Goal: Task Accomplishment & Management: Manage account settings

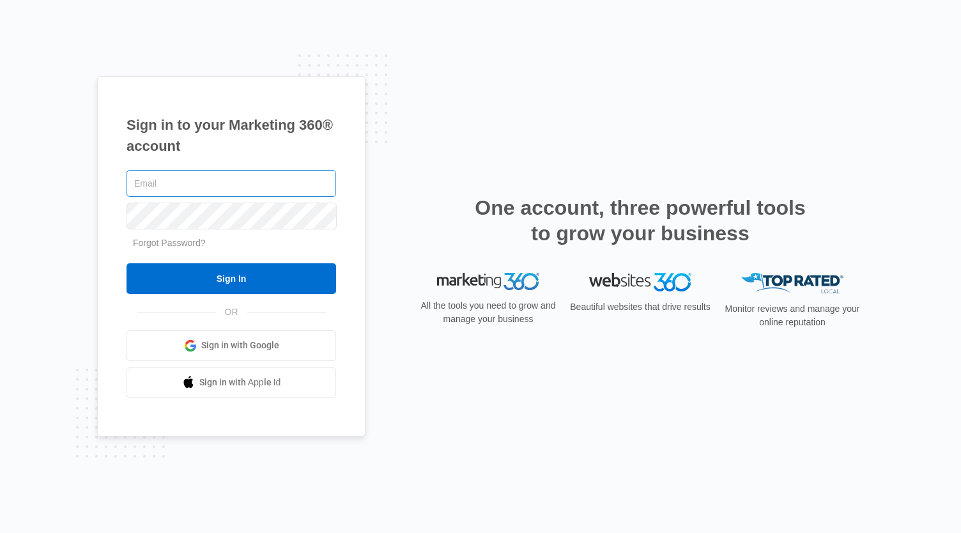
click at [210, 176] on input "text" at bounding box center [231, 183] width 210 height 27
type input "jsrsupremeservices"
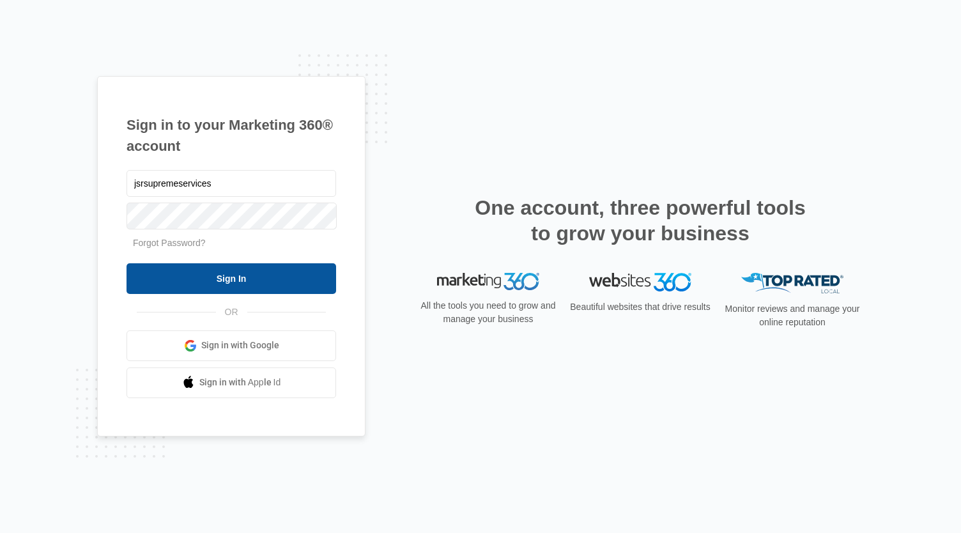
click at [175, 280] on input "Sign In" at bounding box center [231, 278] width 210 height 31
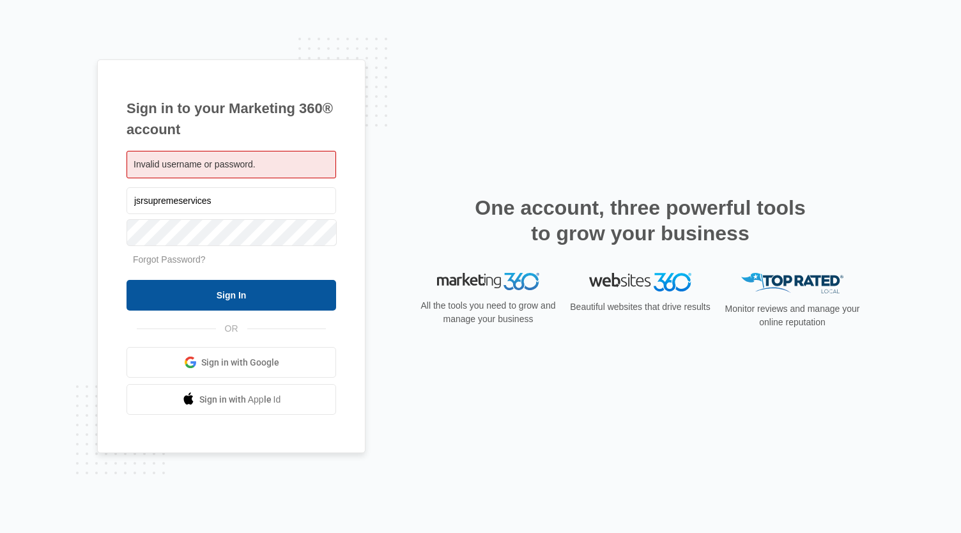
click at [194, 291] on input "Sign In" at bounding box center [231, 295] width 210 height 31
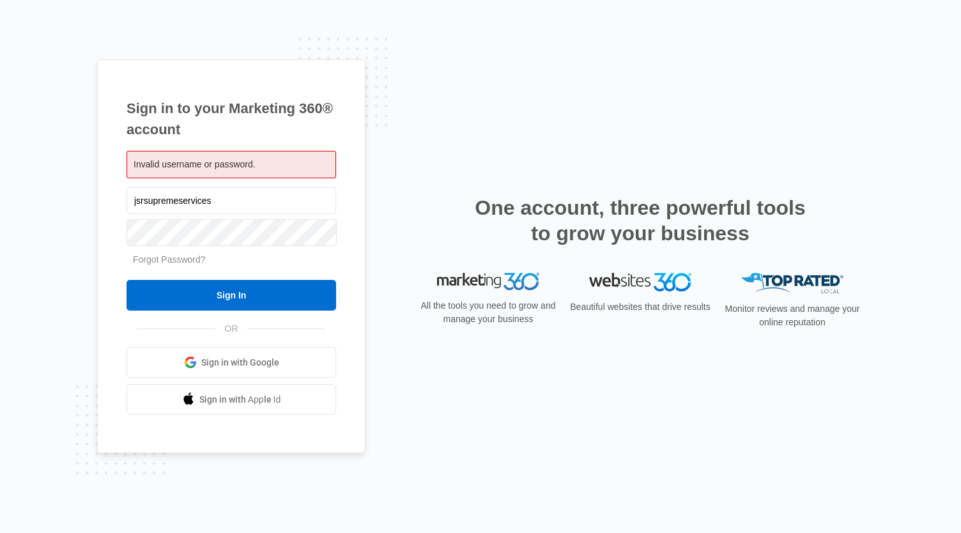
drag, startPoint x: 218, startPoint y: 206, endPoint x: 38, endPoint y: 201, distance: 180.2
click at [38, 201] on div "Sign in to your Marketing 360® account Invalid username or password. jsrsupreme…" at bounding box center [480, 266] width 961 height 533
type input "[EMAIL_ADDRESS][DOMAIN_NAME]"
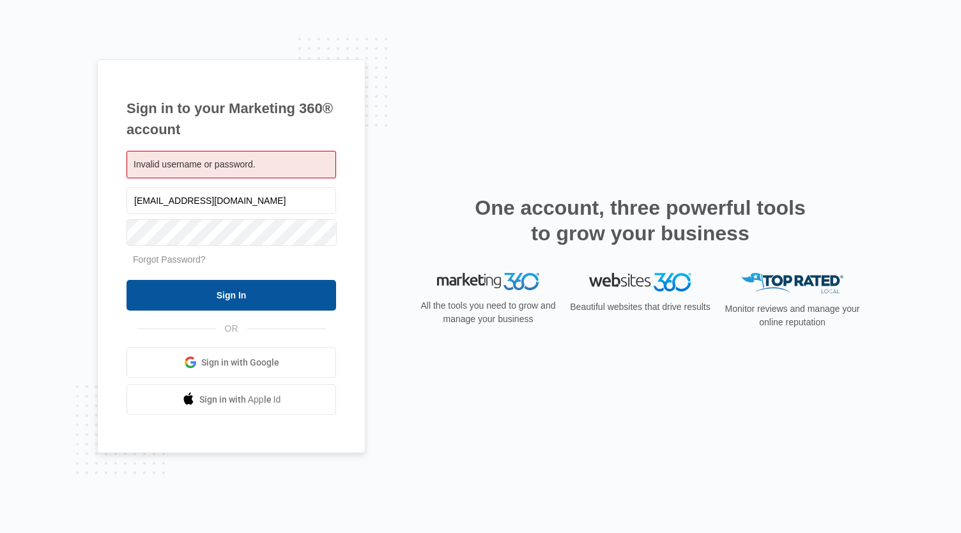
click at [165, 289] on input "Sign In" at bounding box center [231, 295] width 210 height 31
click at [166, 287] on input "Sign In" at bounding box center [231, 295] width 210 height 31
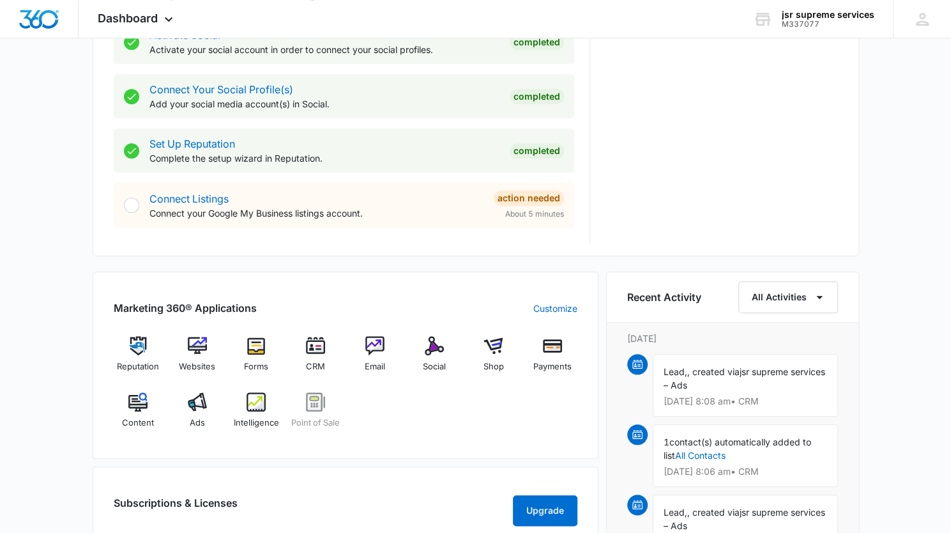
scroll to position [564, 0]
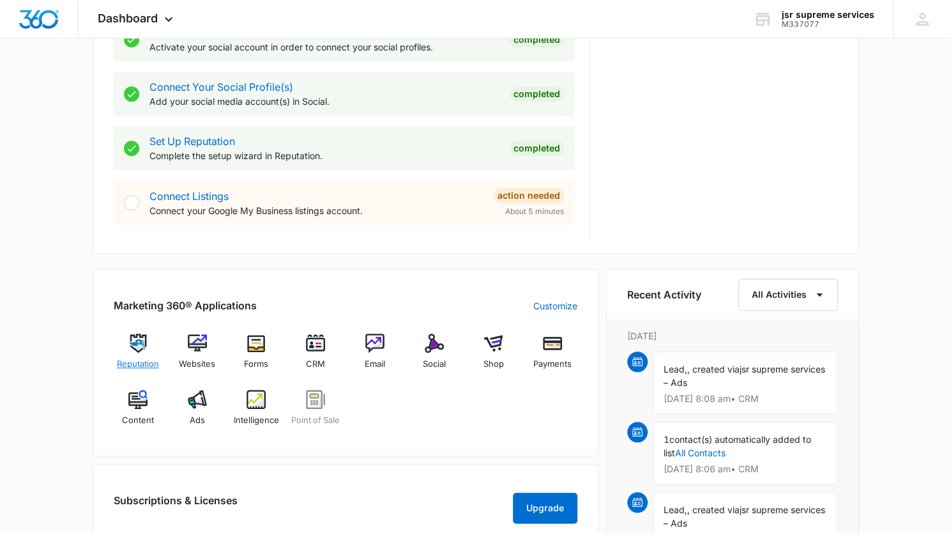
click at [142, 349] on img at bounding box center [137, 342] width 19 height 19
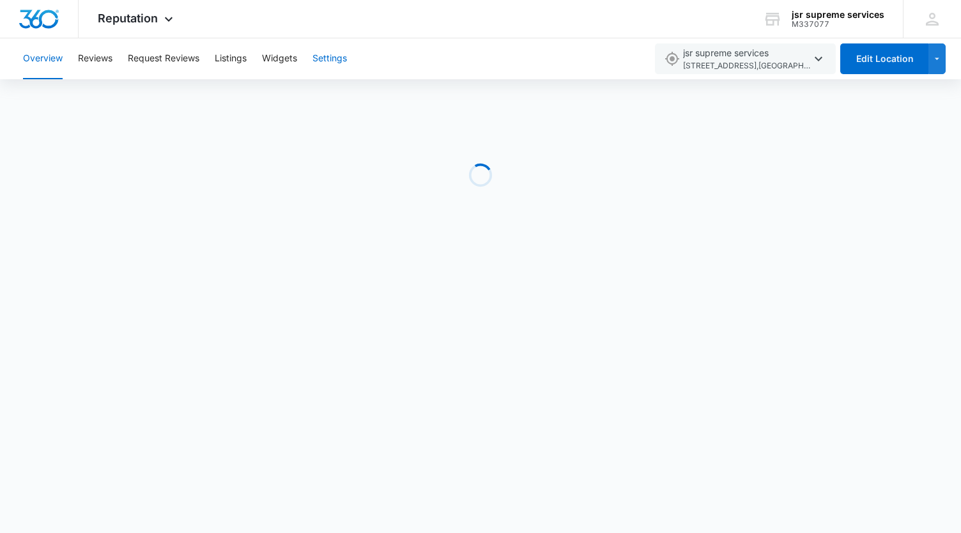
click at [331, 67] on button "Settings" at bounding box center [329, 58] width 34 height 41
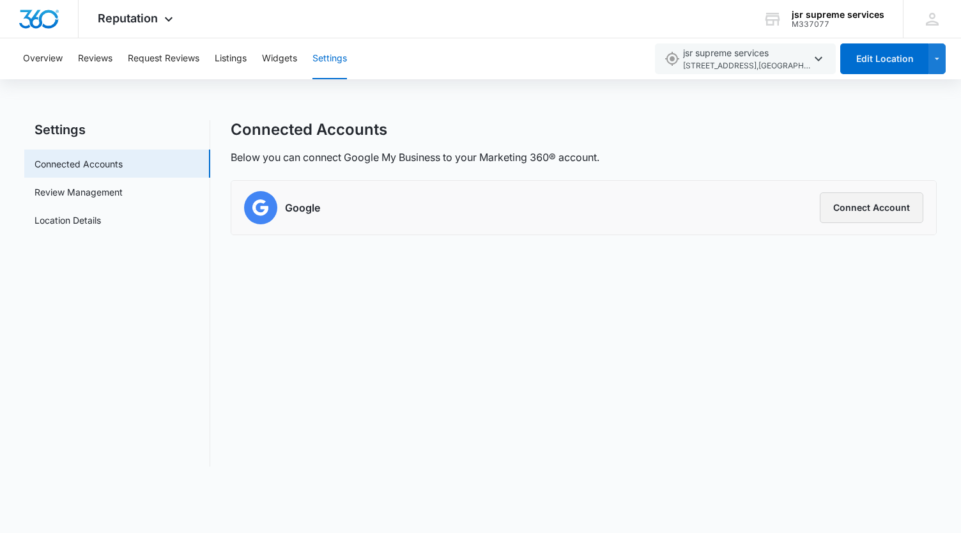
click at [852, 210] on button "Connect Account" at bounding box center [871, 207] width 103 height 31
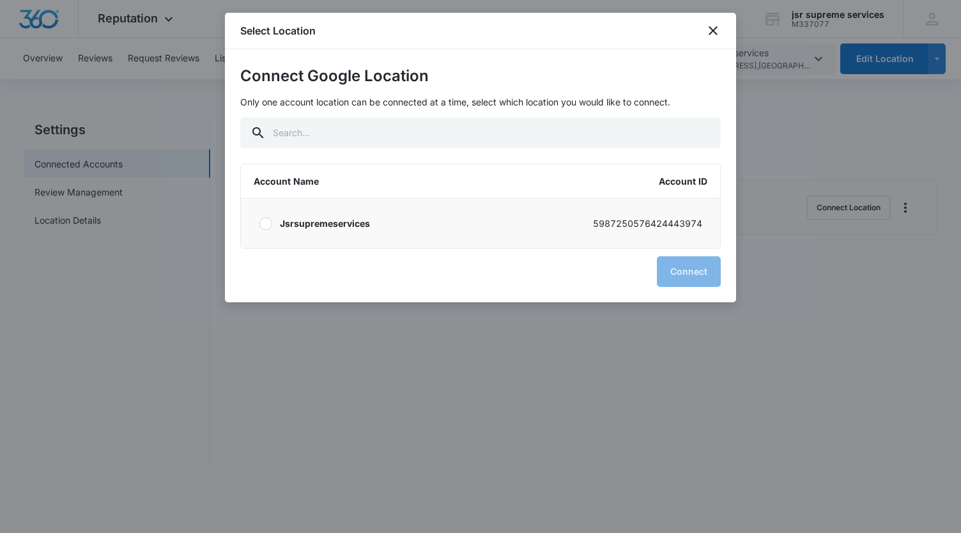
click at [266, 223] on div at bounding box center [265, 223] width 13 height 13
click at [259, 223] on input "Jsrsupremeservices 5987250576424443974" at bounding box center [259, 223] width 1 height 1
radio input "true"
click at [680, 268] on button "Connect" at bounding box center [689, 271] width 64 height 31
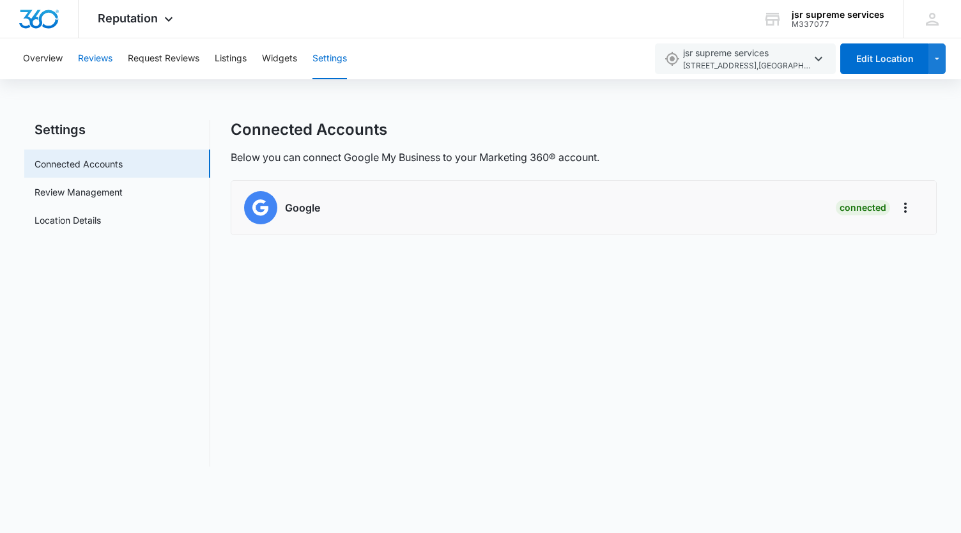
click at [97, 59] on button "Reviews" at bounding box center [95, 58] width 34 height 41
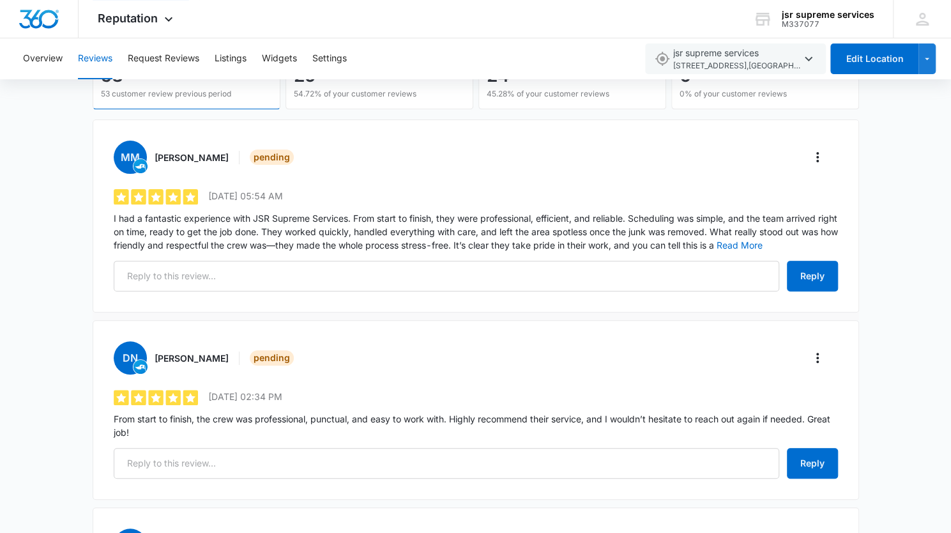
scroll to position [157, 0]
click at [763, 241] on button "Read More" at bounding box center [740, 244] width 46 height 9
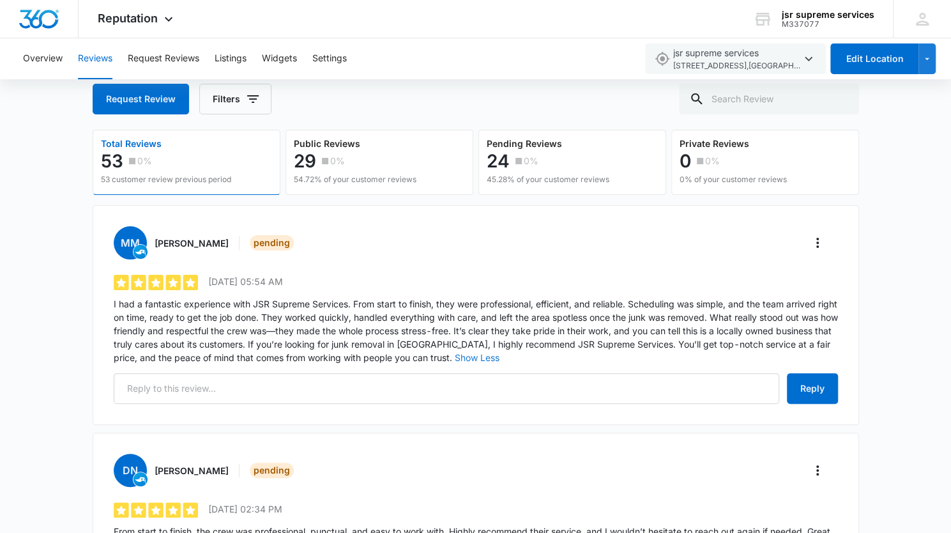
scroll to position [0, 0]
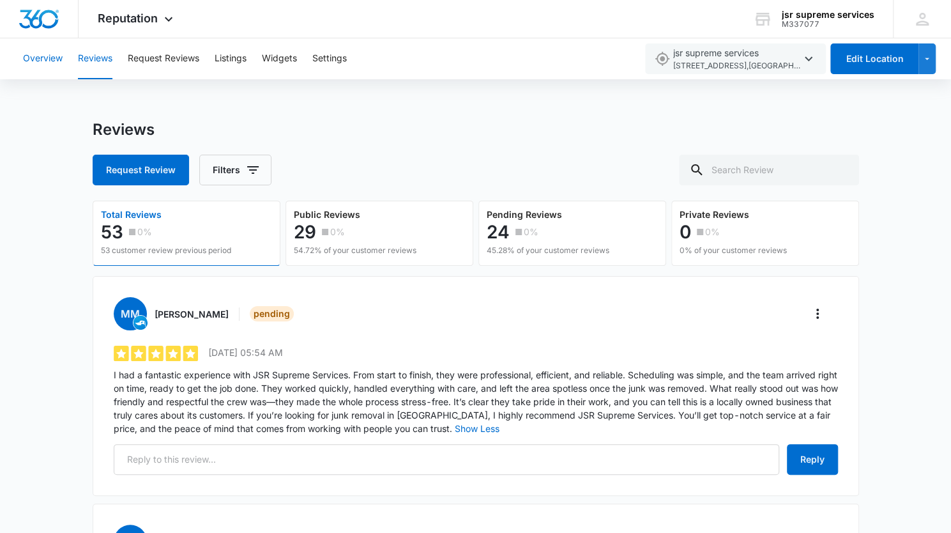
click at [47, 59] on button "Overview" at bounding box center [43, 58] width 40 height 41
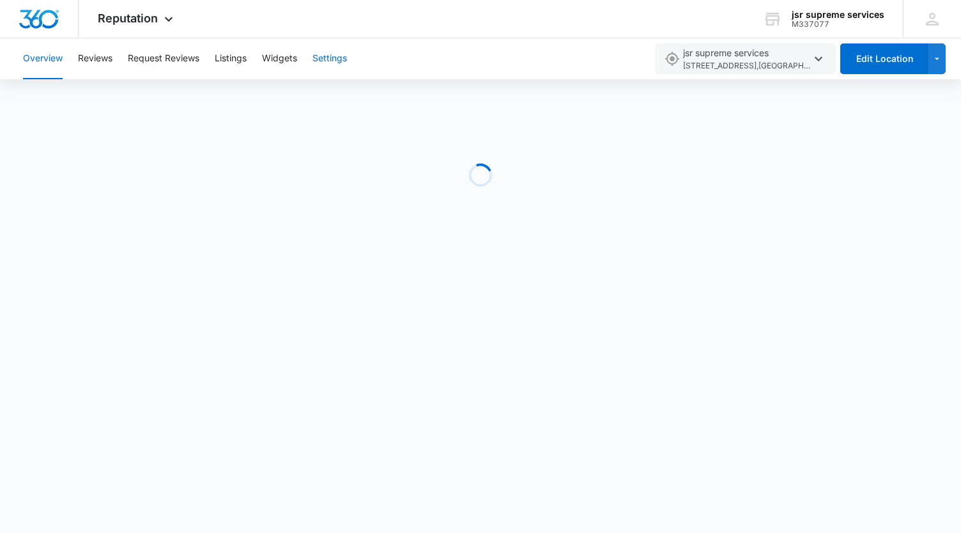
click at [336, 61] on button "Settings" at bounding box center [329, 58] width 34 height 41
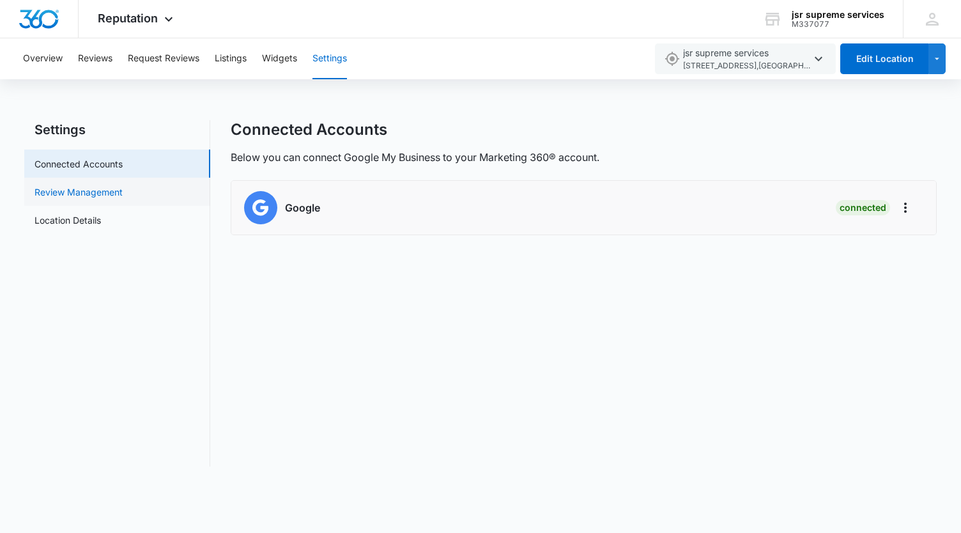
click at [64, 194] on link "Review Management" at bounding box center [78, 191] width 88 height 13
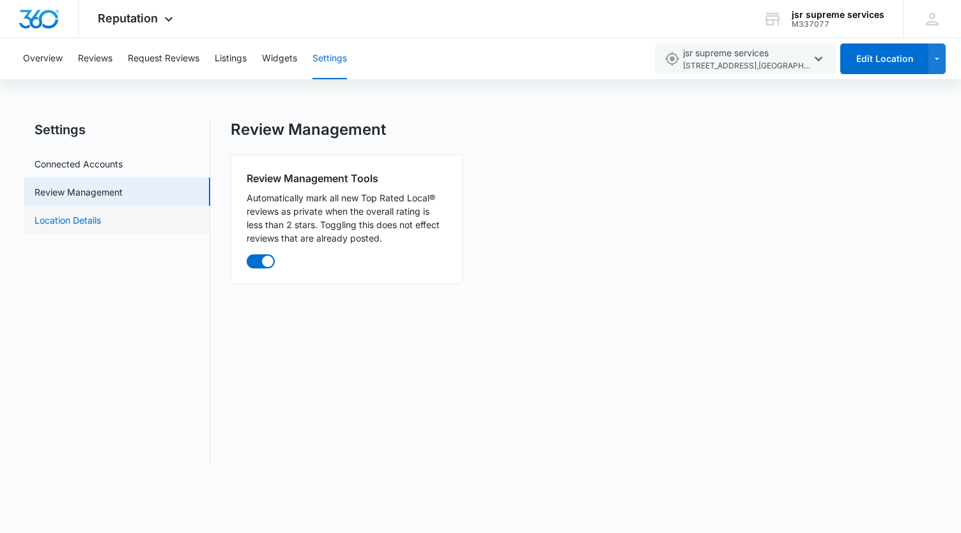
click at [60, 226] on link "Location Details" at bounding box center [67, 219] width 66 height 13
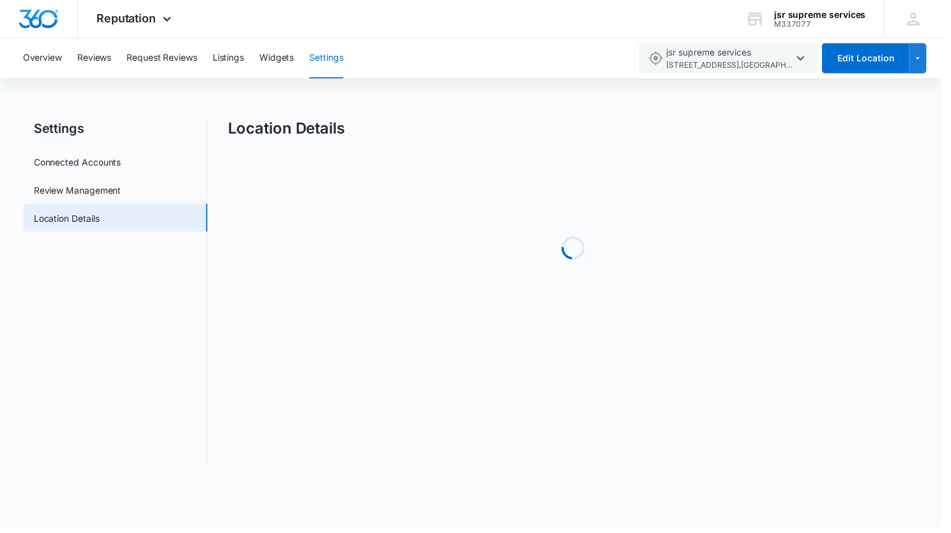
select select "[US_STATE]"
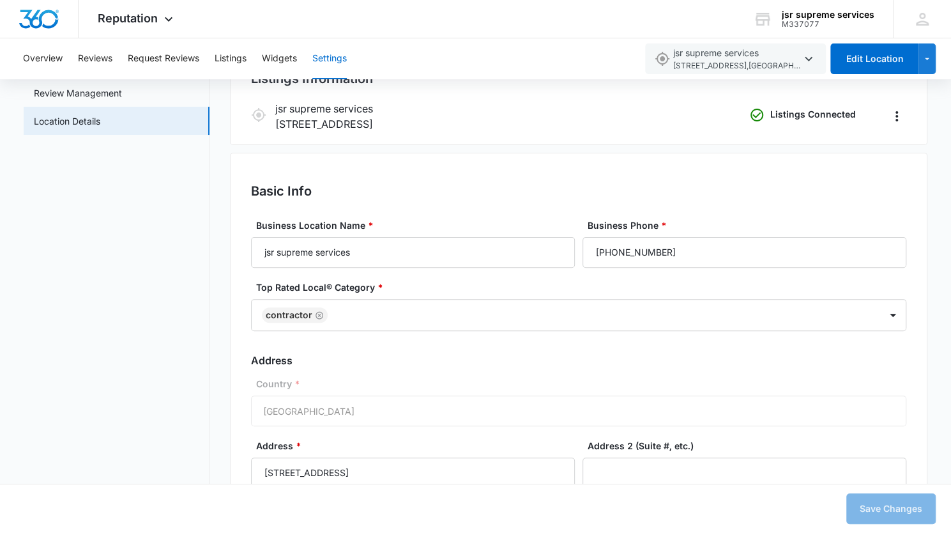
scroll to position [100, 0]
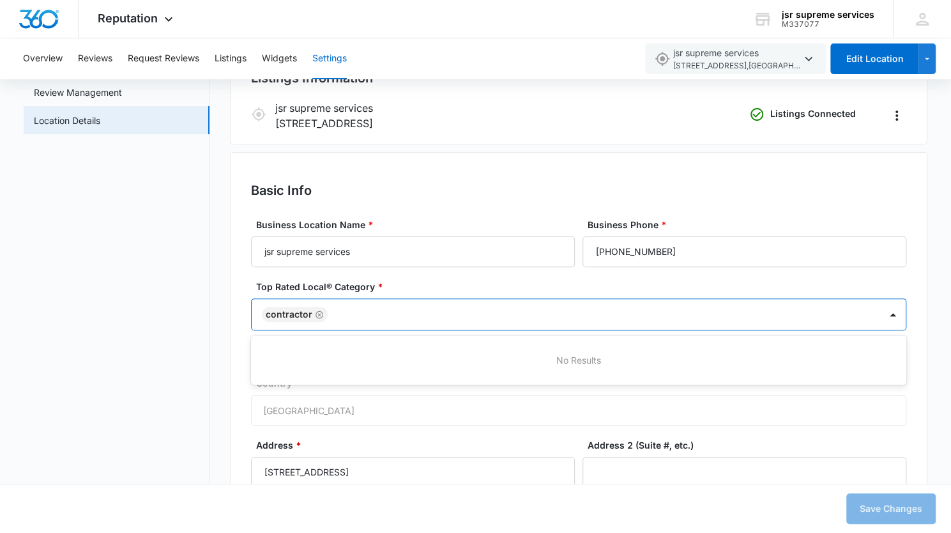
click at [368, 315] on div at bounding box center [598, 315] width 532 height 16
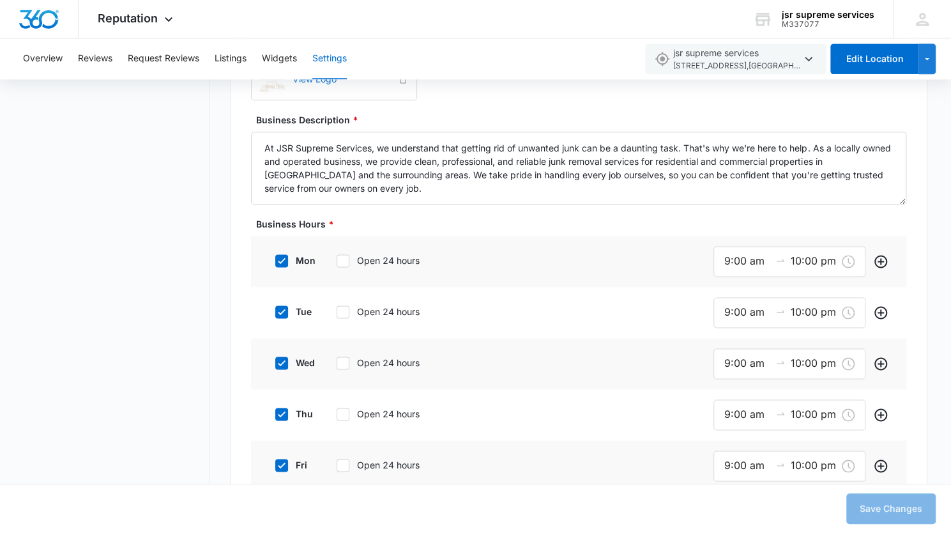
scroll to position [905, 0]
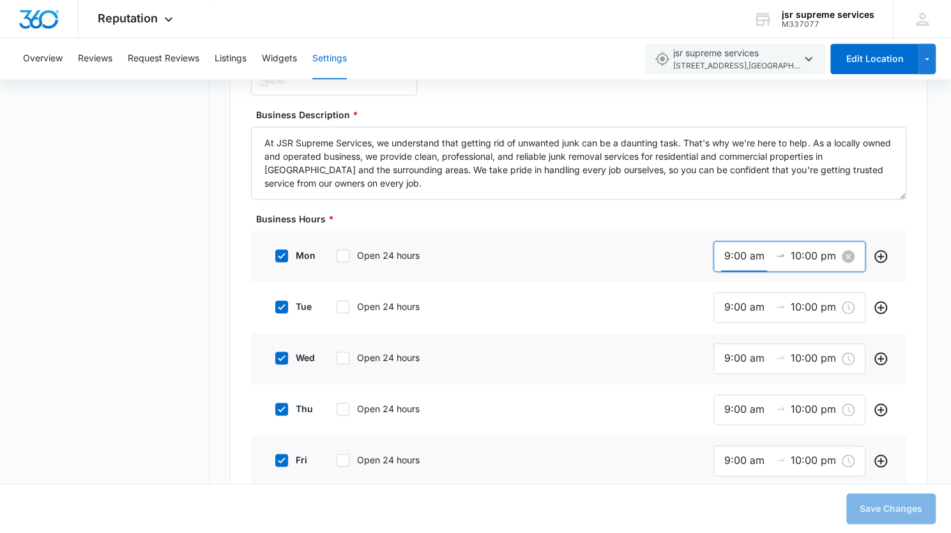
click at [730, 254] on input "9:00 am" at bounding box center [747, 256] width 46 height 16
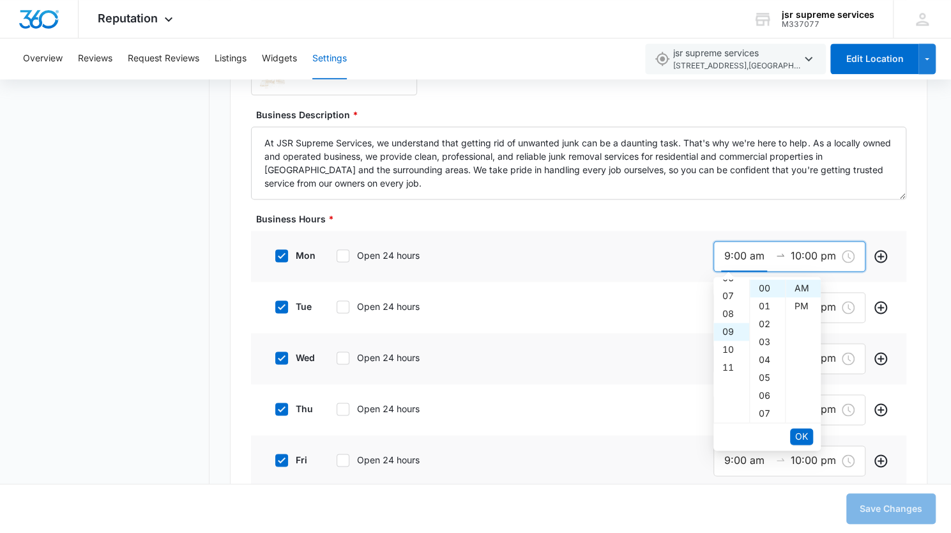
scroll to position [110, 0]
click at [726, 282] on div "06" at bounding box center [732, 286] width 36 height 18
type input "6:00 am"
click at [802, 438] on span "OK" at bounding box center [801, 436] width 13 height 14
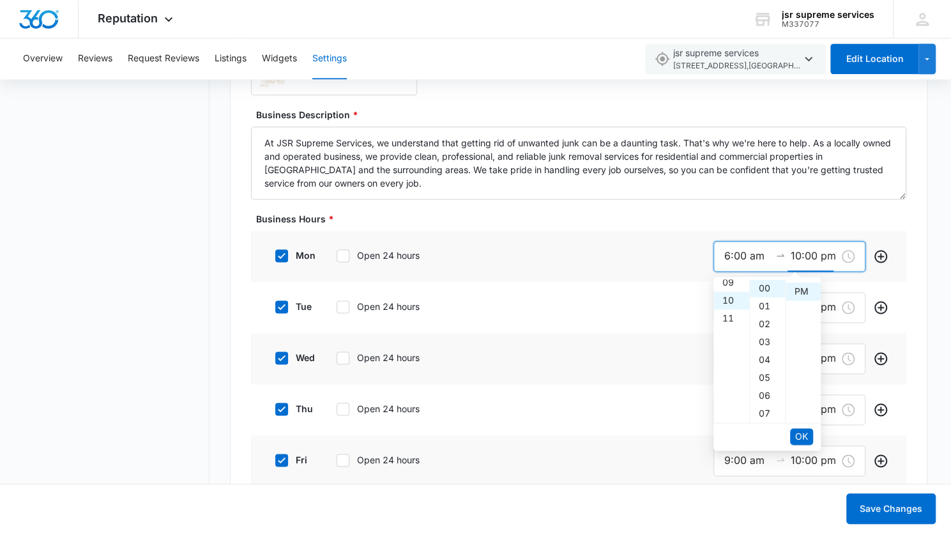
scroll to position [18, 0]
click at [802, 434] on span "OK" at bounding box center [801, 436] width 13 height 14
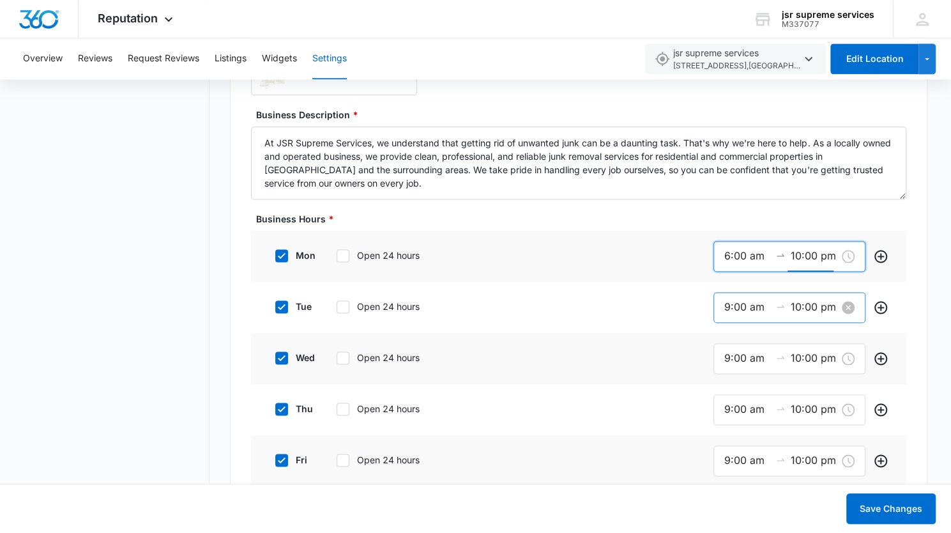
click at [729, 305] on input "9:00 am" at bounding box center [747, 307] width 46 height 16
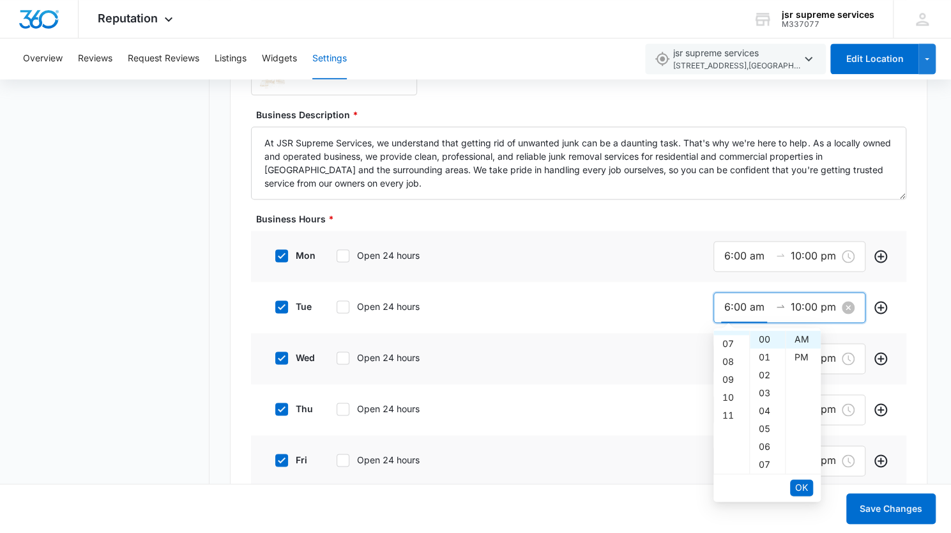
scroll to position [107, 0]
click at [799, 491] on span "OK" at bounding box center [801, 487] width 13 height 14
type input "6:00 am"
click at [799, 491] on span "OK" at bounding box center [801, 487] width 13 height 14
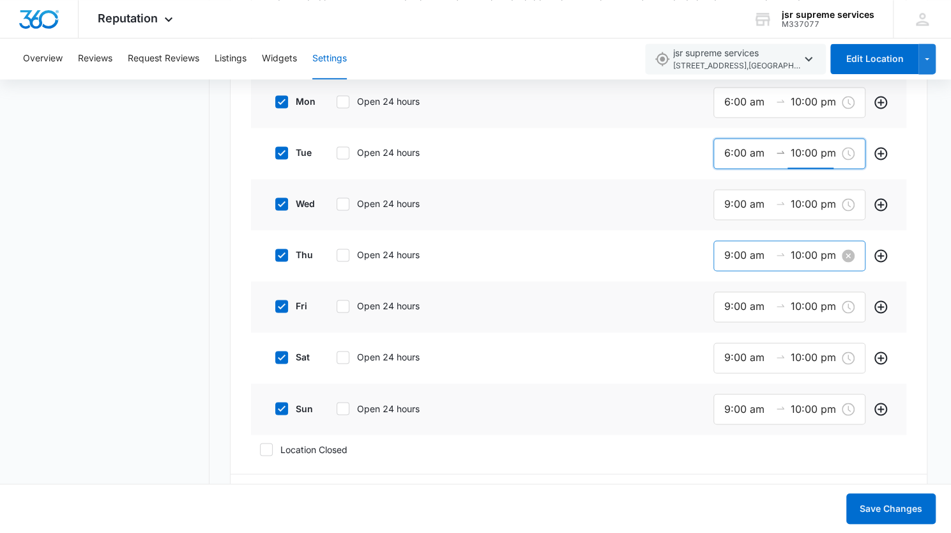
scroll to position [1062, 0]
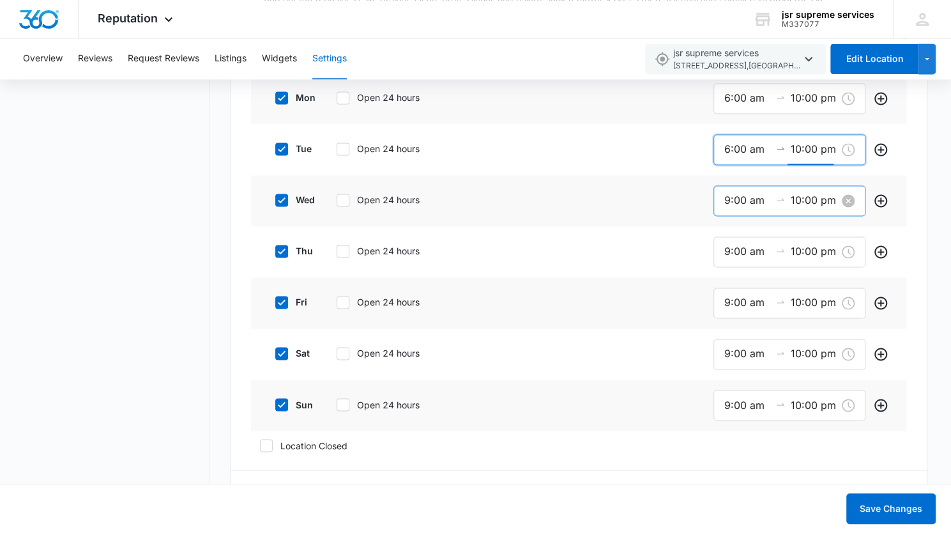
click at [728, 200] on input "9:00 am" at bounding box center [747, 200] width 46 height 16
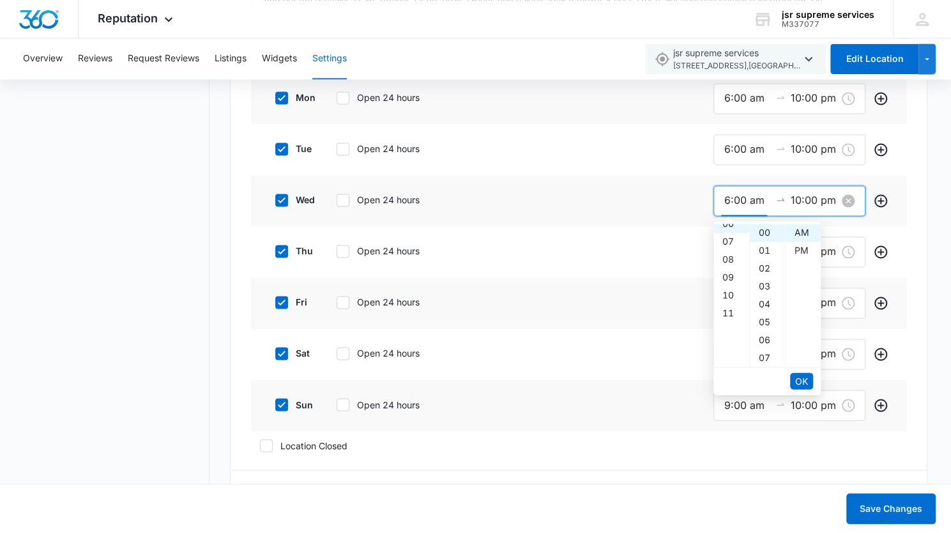
scroll to position [107, 0]
click at [797, 376] on span "OK" at bounding box center [801, 381] width 13 height 14
type input "6:00 am"
click at [799, 381] on span "OK" at bounding box center [801, 381] width 13 height 14
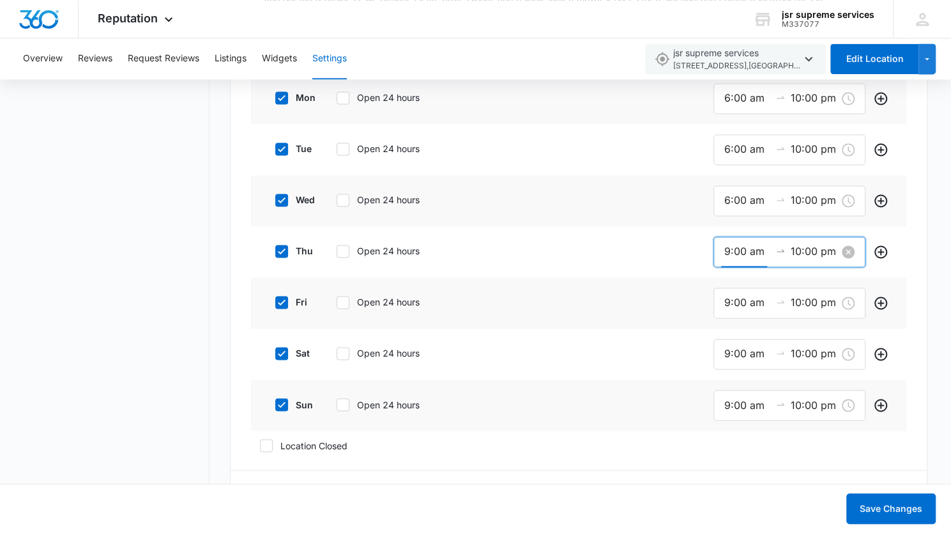
click at [727, 249] on input "9:00 am" at bounding box center [747, 251] width 46 height 16
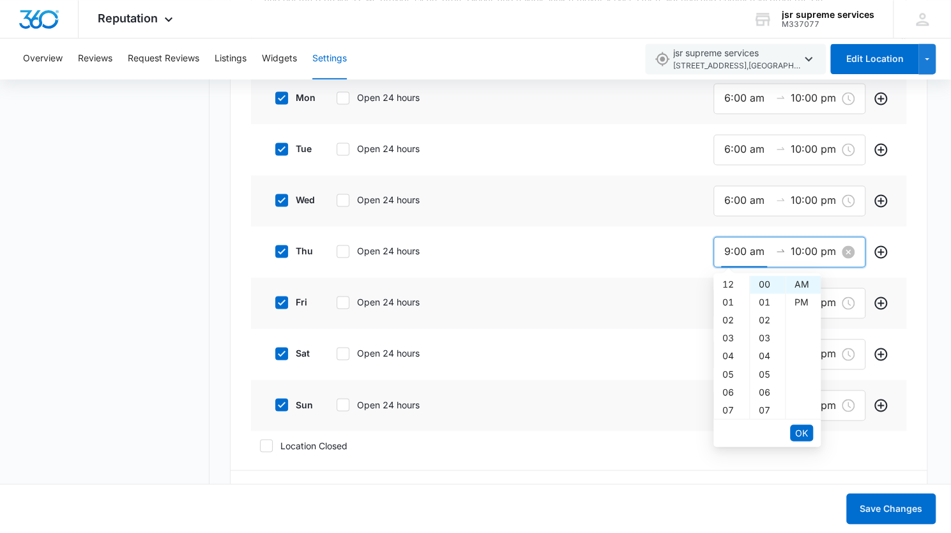
scroll to position [161, 0]
click at [730, 249] on input "9:00 am" at bounding box center [747, 251] width 46 height 16
click at [803, 439] on button "OK" at bounding box center [801, 432] width 23 height 17
type input "6:00 am"
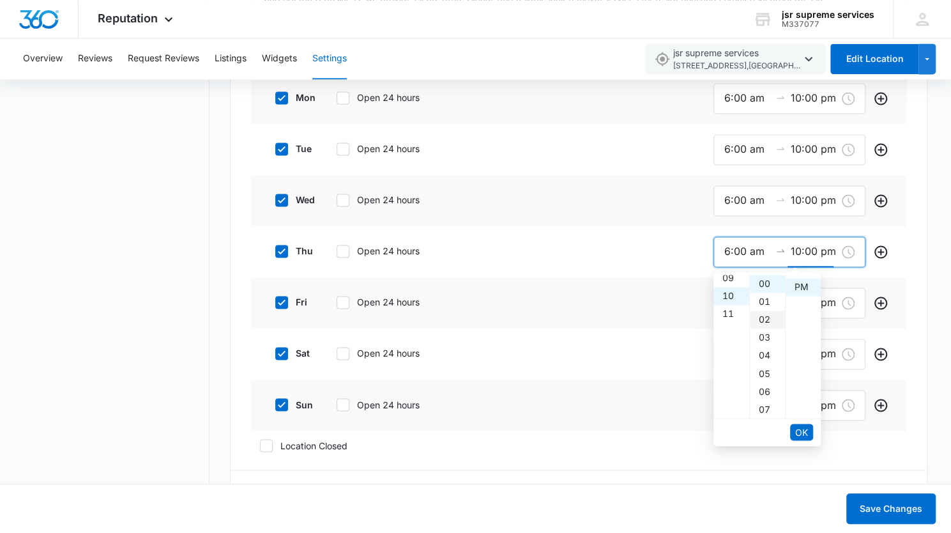
scroll to position [0, 0]
click at [799, 434] on span "OK" at bounding box center [801, 432] width 13 height 14
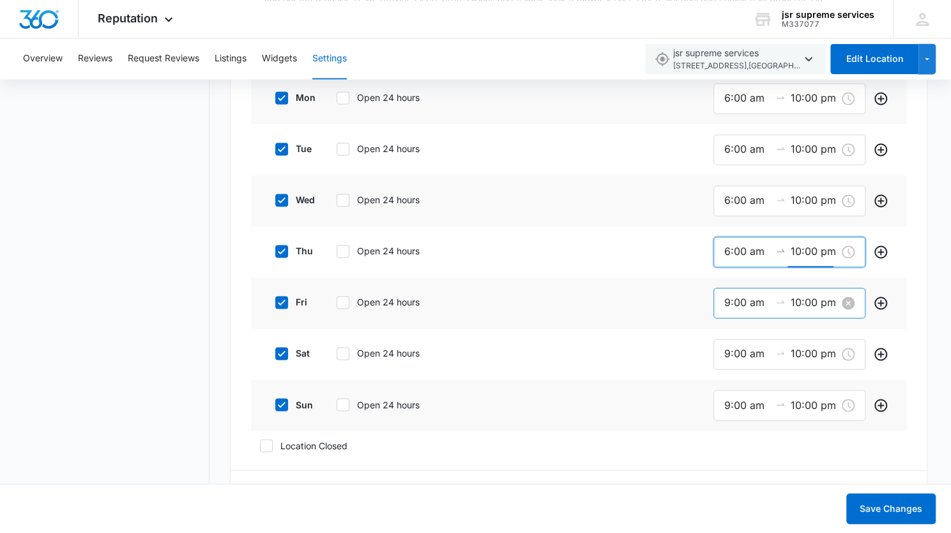
click at [728, 302] on input "9:00 am" at bounding box center [747, 302] width 46 height 16
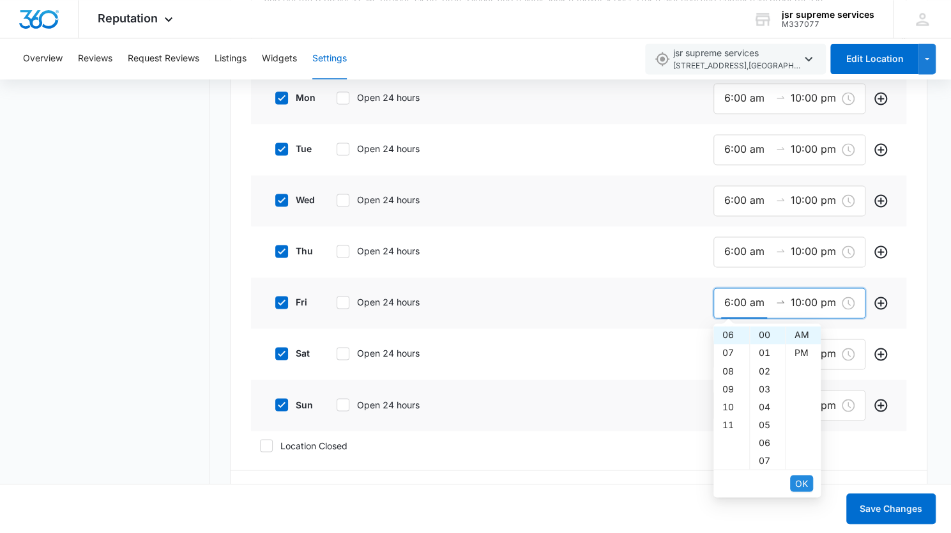
click at [807, 482] on span "OK" at bounding box center [801, 483] width 13 height 14
type input "6:00 am"
click at [800, 485] on span "OK" at bounding box center [801, 483] width 13 height 14
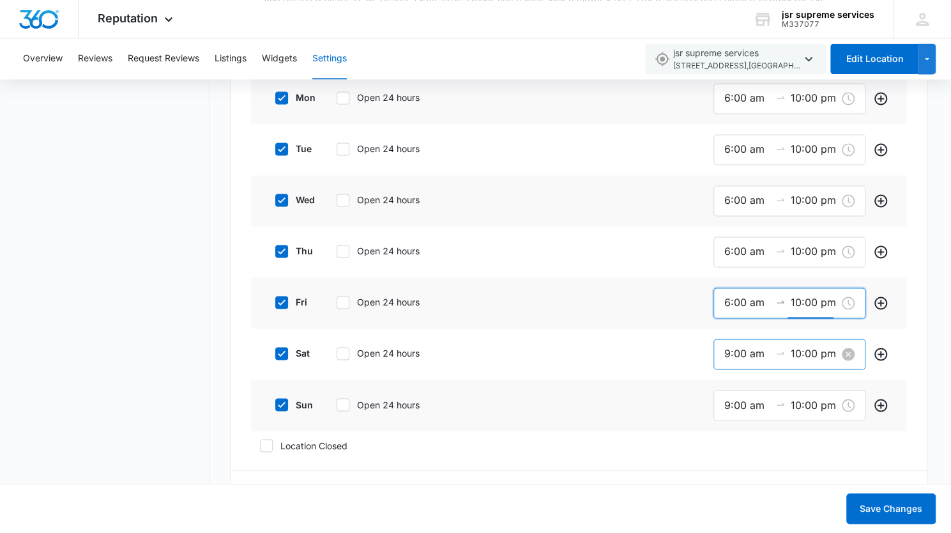
click at [728, 352] on input "9:00 am" at bounding box center [747, 354] width 46 height 16
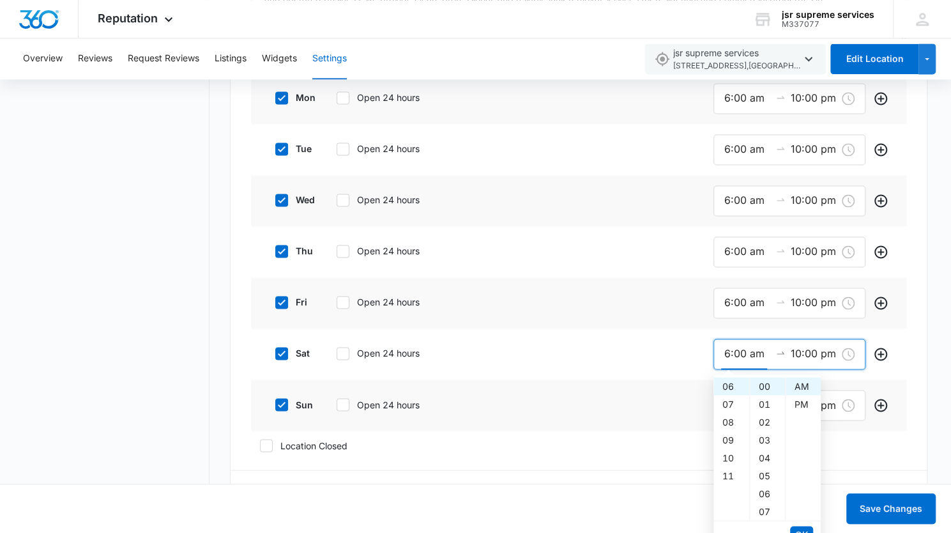
click at [804, 524] on li "OK" at bounding box center [801, 534] width 23 height 22
click at [804, 527] on span "OK" at bounding box center [801, 534] width 13 height 14
type input "6:00 am"
click at [800, 527] on span "OK" at bounding box center [801, 534] width 13 height 14
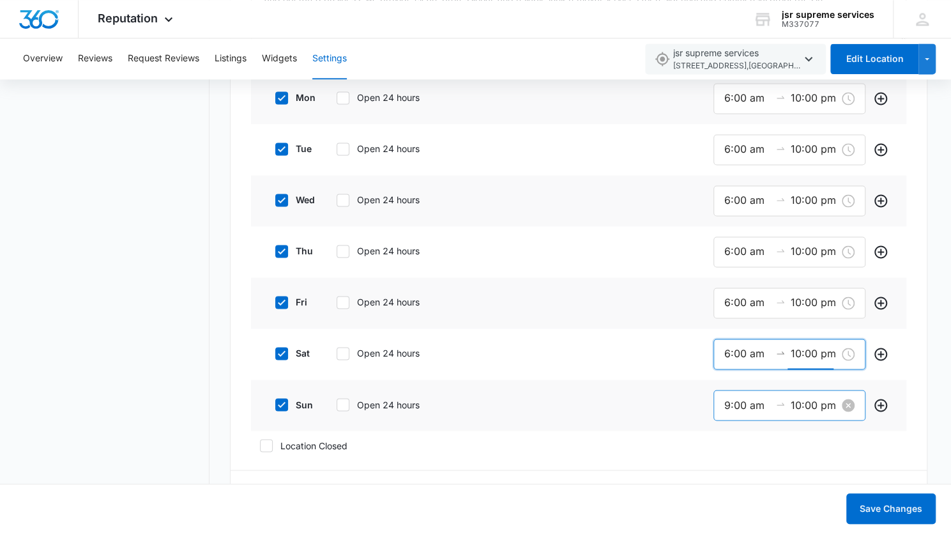
click at [728, 402] on input "9:00 am" at bounding box center [747, 405] width 46 height 16
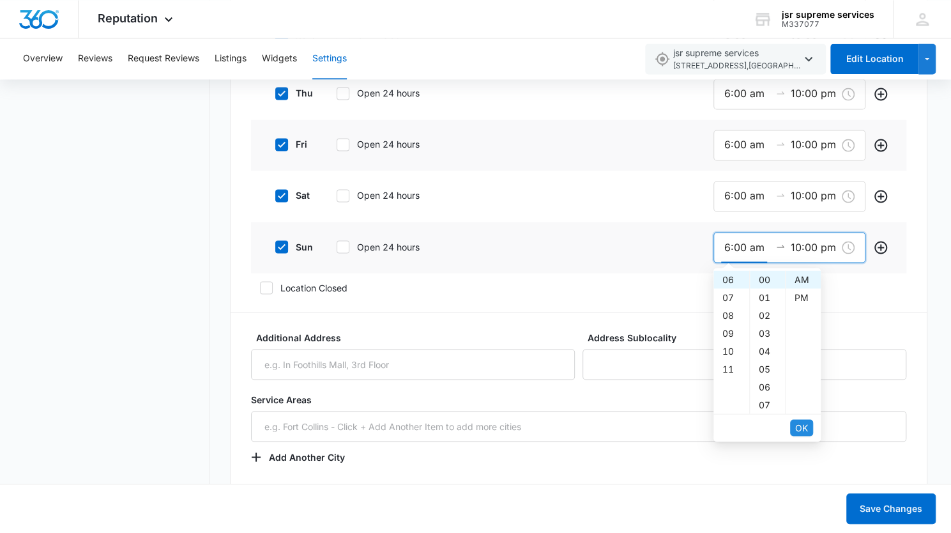
click at [803, 422] on span "OK" at bounding box center [801, 427] width 13 height 14
type input "6:00 am"
click at [803, 422] on span "OK" at bounding box center [801, 427] width 13 height 14
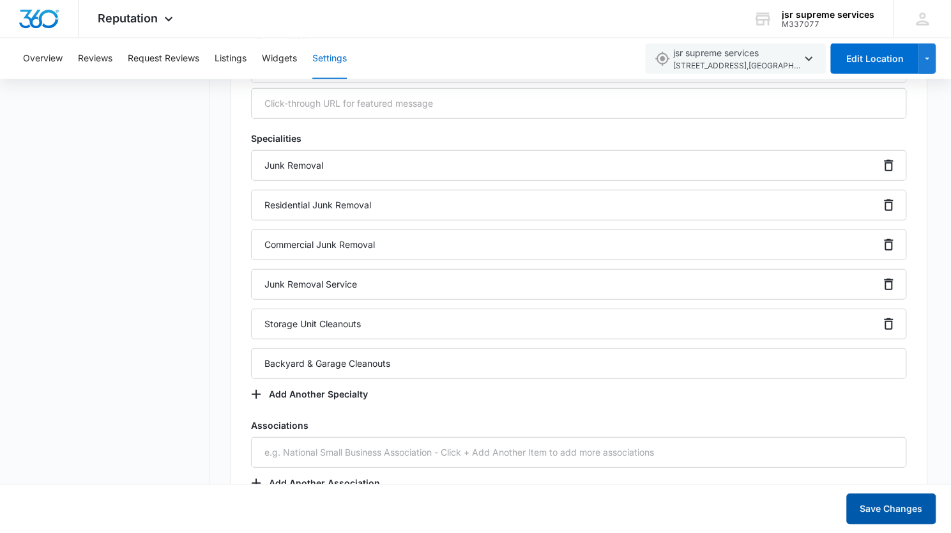
click at [876, 507] on button "Save Changes" at bounding box center [890, 508] width 89 height 31
click at [887, 507] on button "Save Changes" at bounding box center [890, 508] width 89 height 31
click at [888, 514] on button "Save Changes" at bounding box center [890, 508] width 89 height 31
click at [447, 26] on p "Failed to update." at bounding box center [486, 27] width 79 height 15
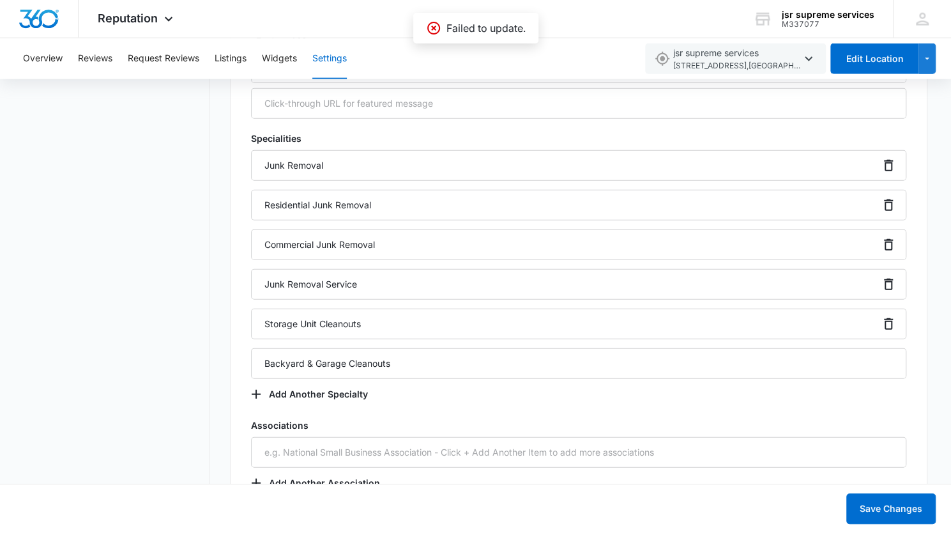
click at [434, 30] on icon at bounding box center [433, 27] width 15 height 15
click at [880, 528] on div "Save Changes" at bounding box center [475, 508] width 921 height 56
click at [878, 515] on button "Save Changes" at bounding box center [890, 508] width 89 height 31
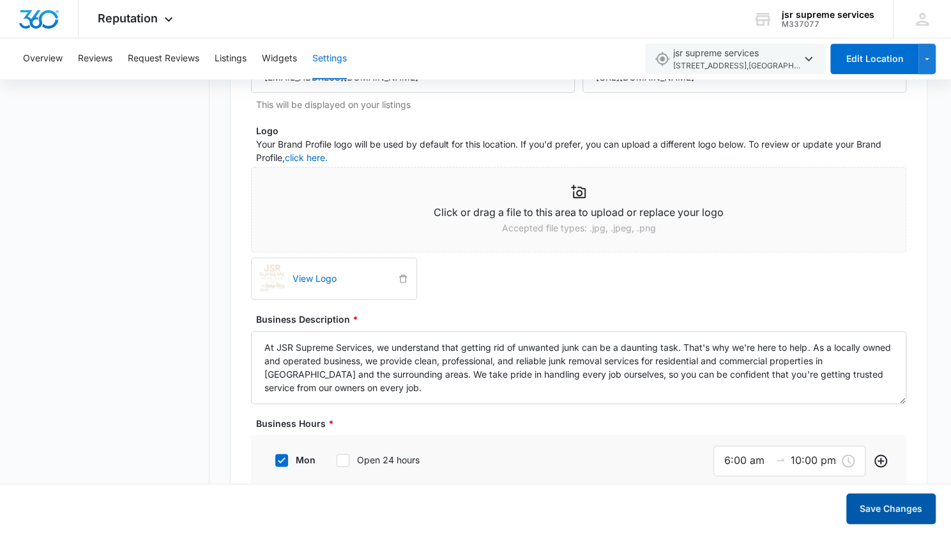
scroll to position [659, 0]
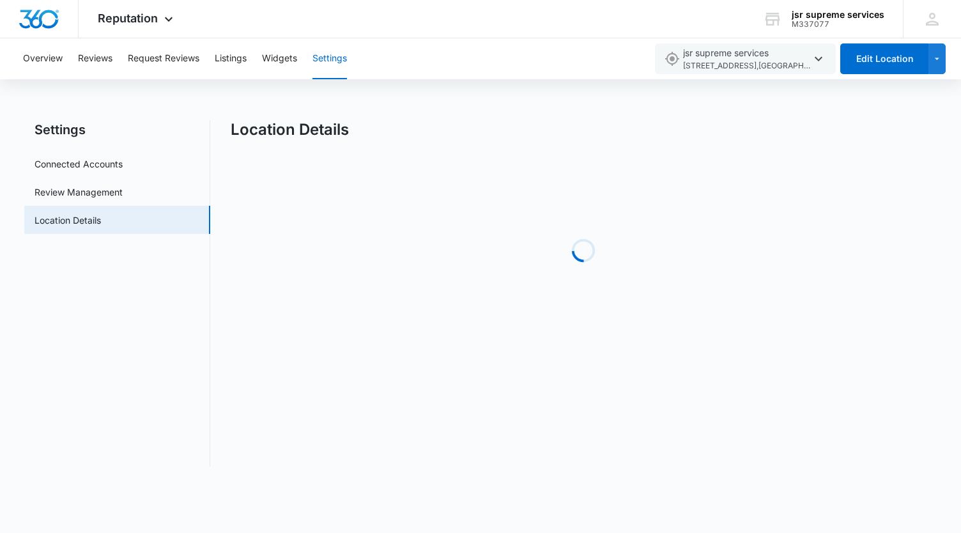
select select "[US_STATE]"
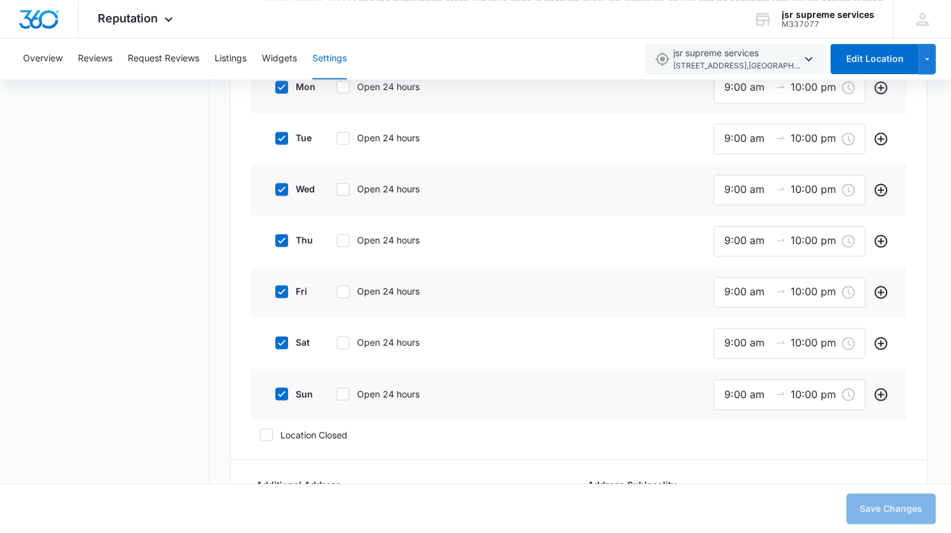
scroll to position [1078, 0]
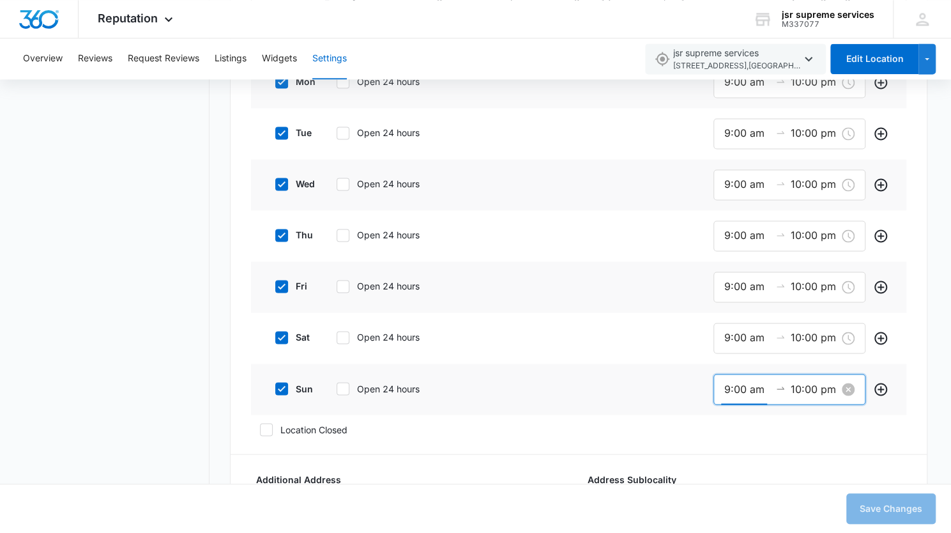
click at [728, 388] on input "9:00 am" at bounding box center [747, 389] width 46 height 16
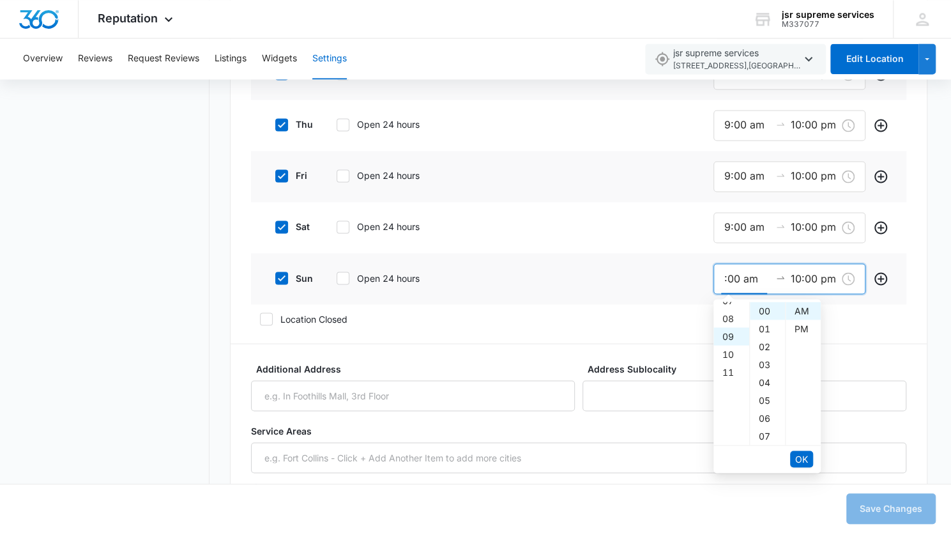
scroll to position [110, 0]
click at [724, 313] on div "06" at bounding box center [732, 308] width 36 height 18
click at [801, 458] on span "OK" at bounding box center [801, 459] width 13 height 14
type input "6:00 am"
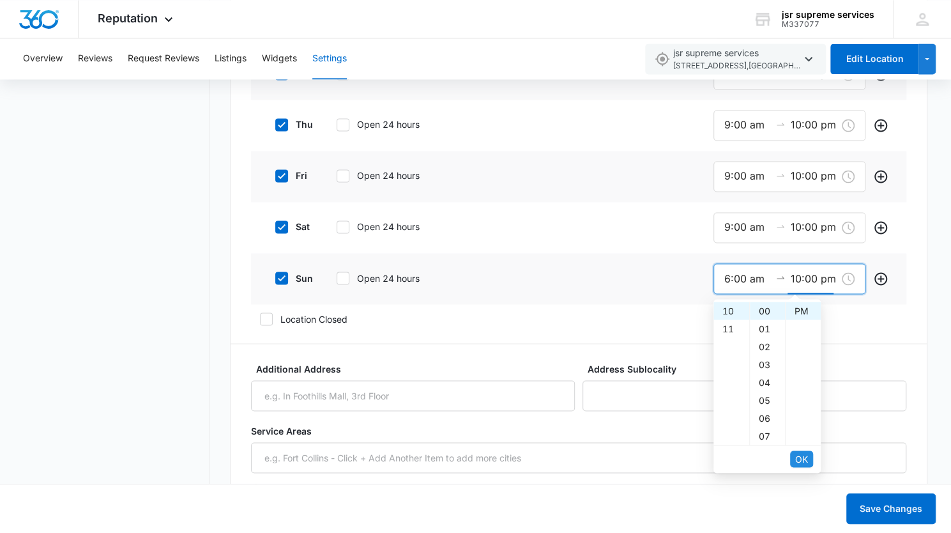
scroll to position [18, 0]
click at [792, 452] on button "OK" at bounding box center [801, 458] width 23 height 17
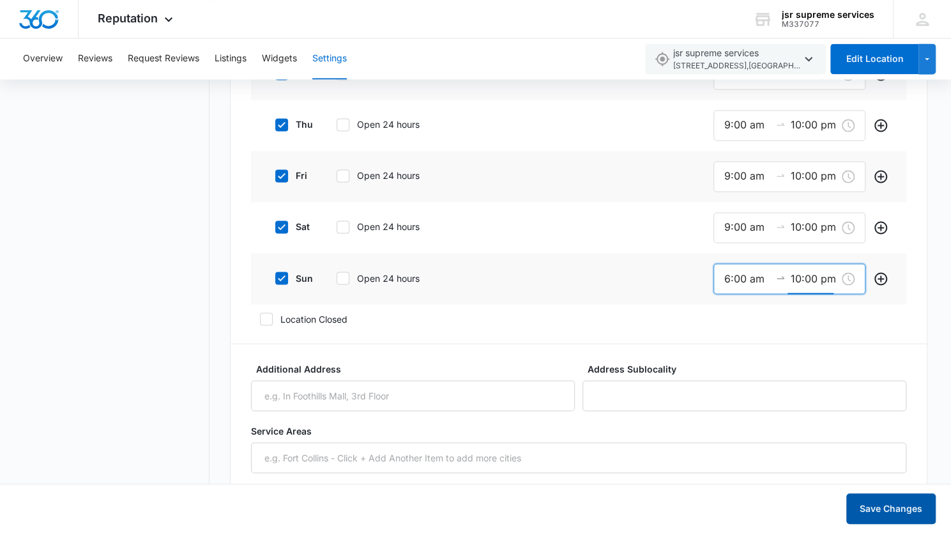
click at [877, 516] on button "Save Changes" at bounding box center [890, 508] width 89 height 31
click at [57, 58] on button "Overview" at bounding box center [43, 58] width 40 height 41
